Goal: Transaction & Acquisition: Purchase product/service

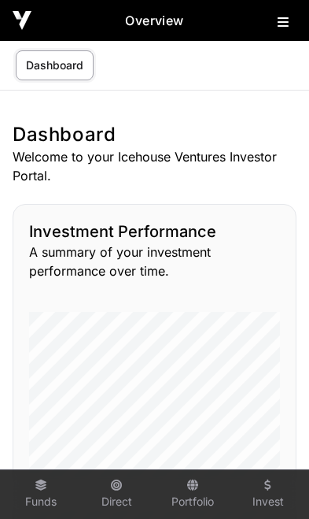
click at [286, 23] on icon at bounding box center [283, 22] width 11 height 13
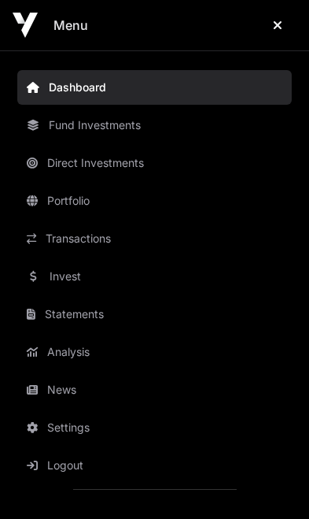
click at [76, 277] on link "Invest" at bounding box center [154, 276] width 275 height 35
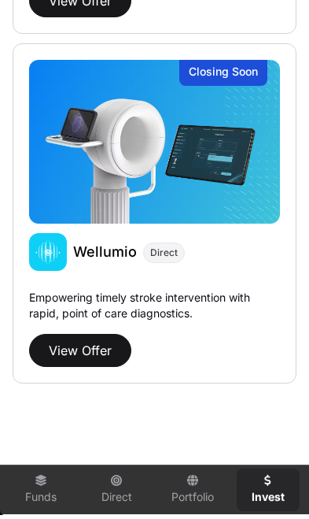
scroll to position [524, 0]
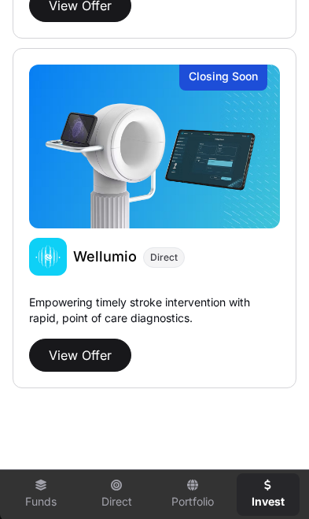
click at [87, 350] on button "View Offer" at bounding box center [80, 355] width 102 height 33
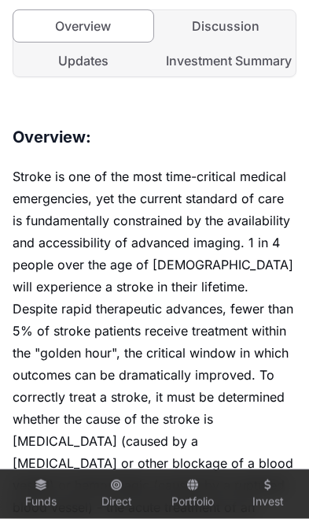
click at [237, 54] on link "Investment Summary" at bounding box center [227, 60] width 140 height 31
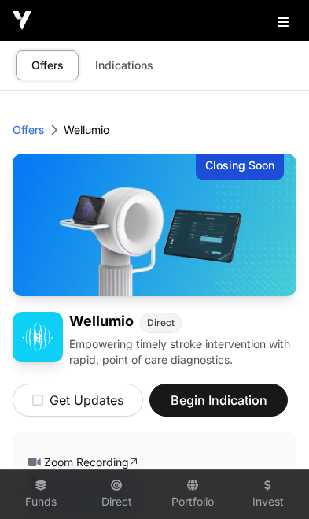
scroll to position [553, 0]
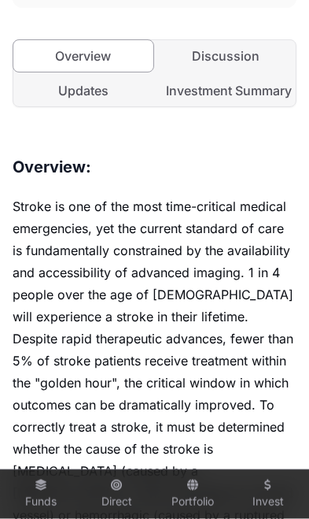
click at [90, 88] on link "Updates" at bounding box center [83, 90] width 140 height 31
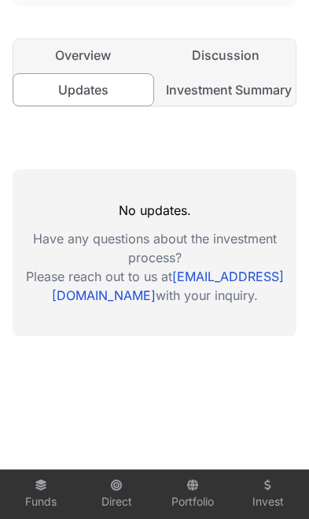
click at [228, 54] on link "Discussion" at bounding box center [227, 54] width 140 height 31
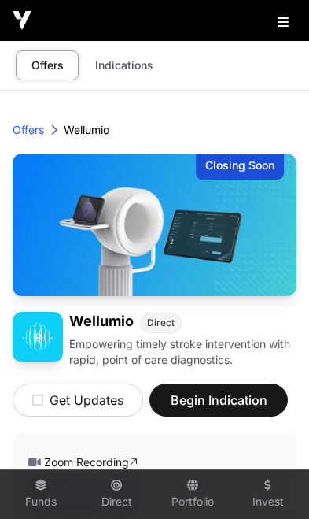
click at [30, 128] on p "Offers" at bounding box center [28, 130] width 31 height 16
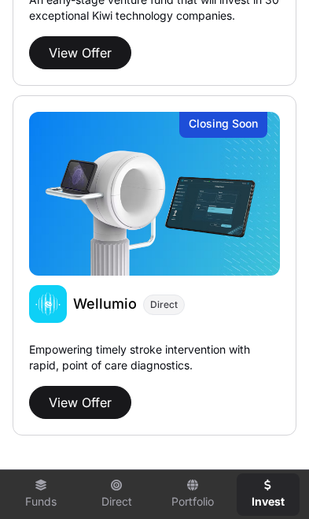
scroll to position [479, 0]
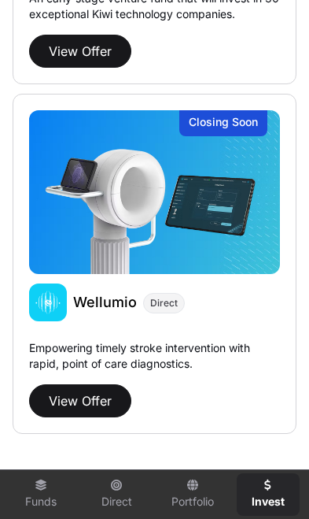
click at [242, 347] on p "Empowering timely stroke intervention with rapid, point of care diagnostics." at bounding box center [154, 359] width 251 height 38
click at [86, 398] on button "View Offer" at bounding box center [80, 400] width 102 height 33
